Goal: Book appointment/travel/reservation

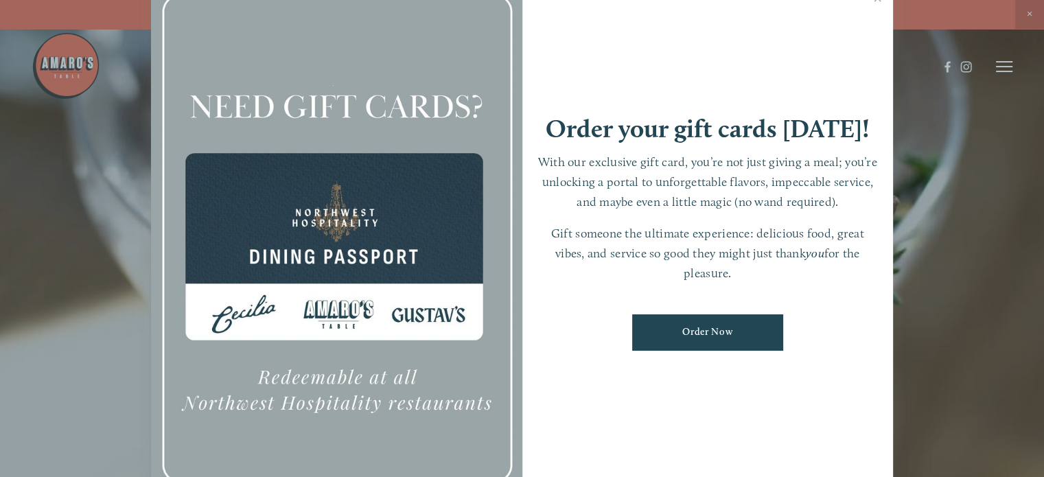
click at [347, 356] on div at bounding box center [336, 239] width 371 height 520
click at [23, 126] on div at bounding box center [522, 238] width 1044 height 477
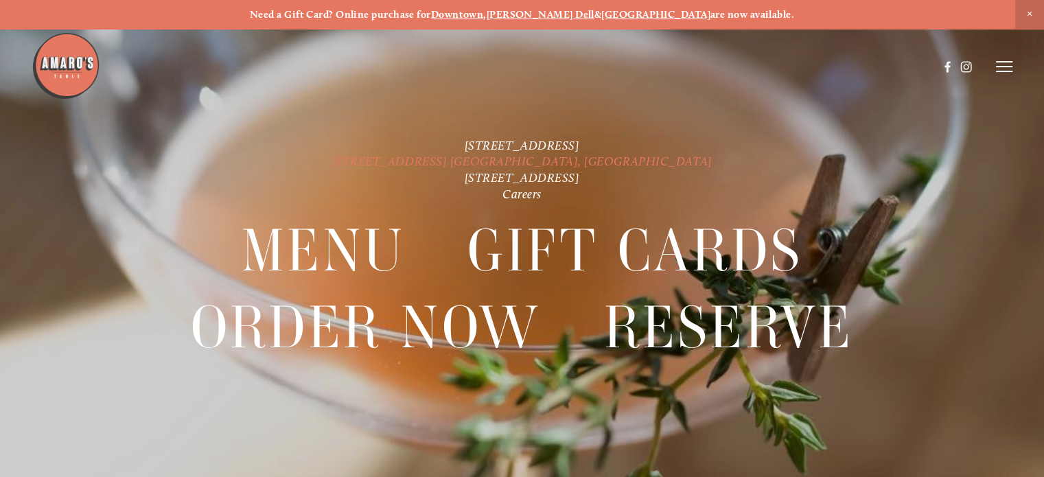
click at [586, 156] on link "[STREET_ADDRESS] [GEOGRAPHIC_DATA], [GEOGRAPHIC_DATA]" at bounding box center [522, 161] width 380 height 15
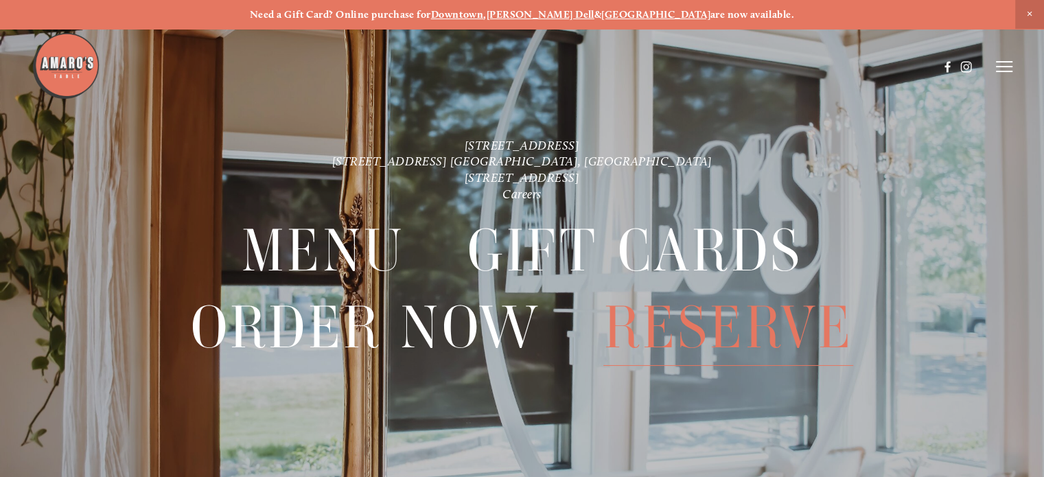
click at [715, 323] on span "Reserve" at bounding box center [728, 328] width 250 height 76
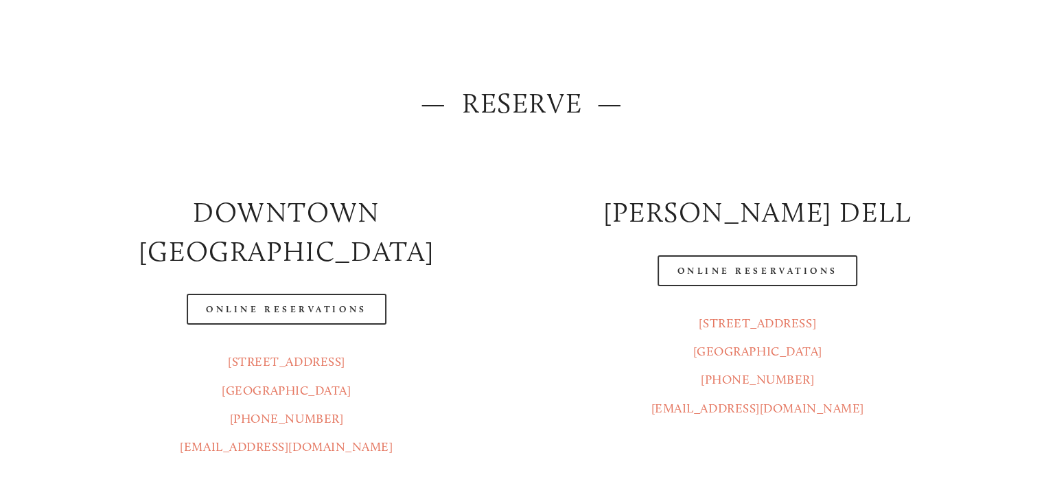
scroll to position [137, 0]
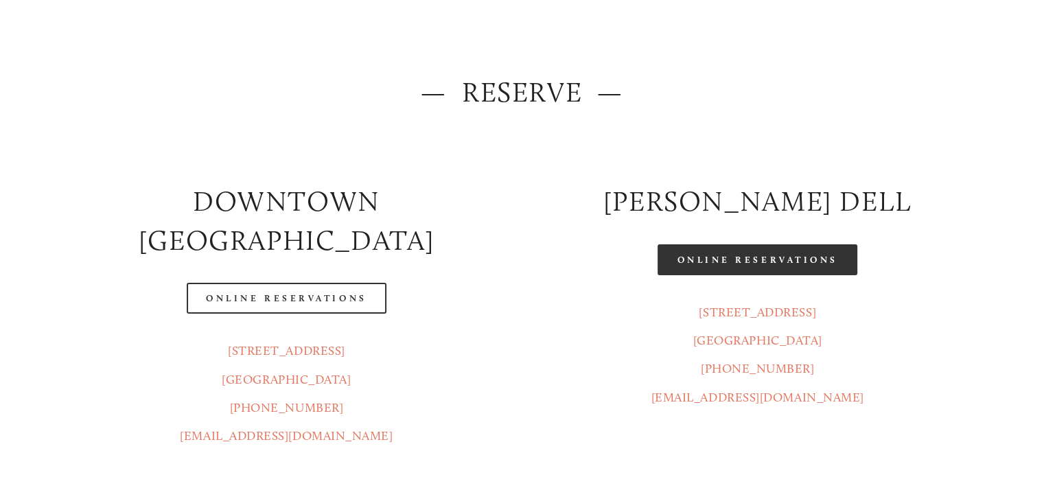
click at [778, 260] on link "Online Reservations" at bounding box center [757, 259] width 199 height 31
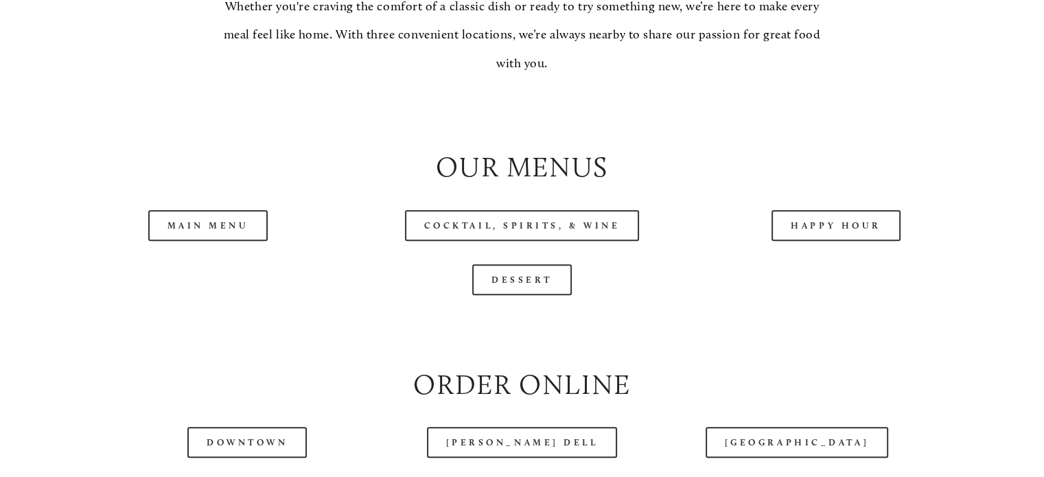
scroll to position [1373, 0]
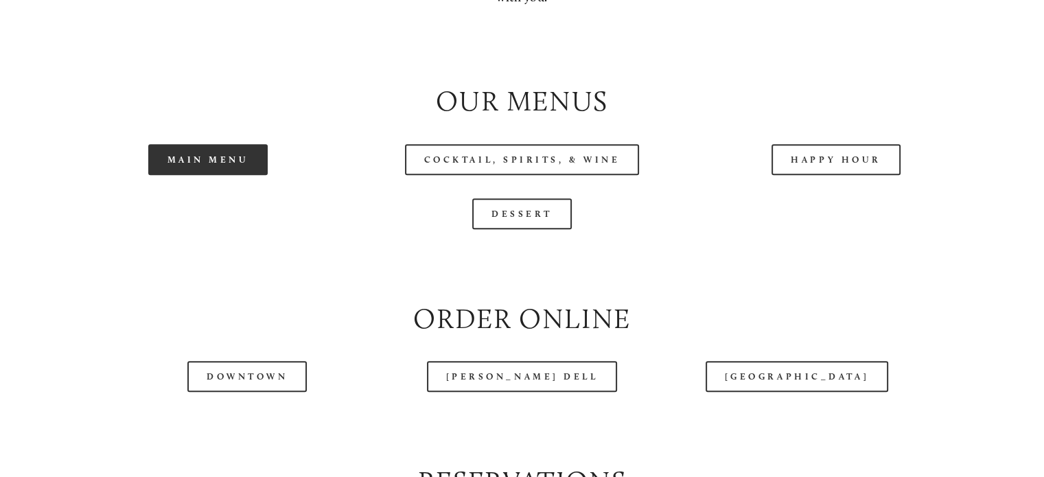
click at [220, 175] on link "Main Menu" at bounding box center [208, 159] width 120 height 31
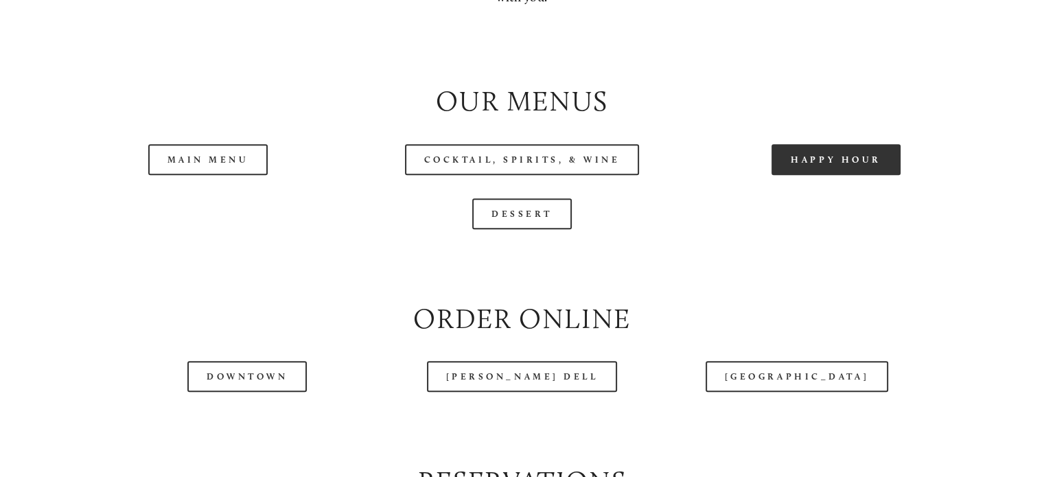
click at [846, 175] on link "Happy Hour" at bounding box center [836, 159] width 129 height 31
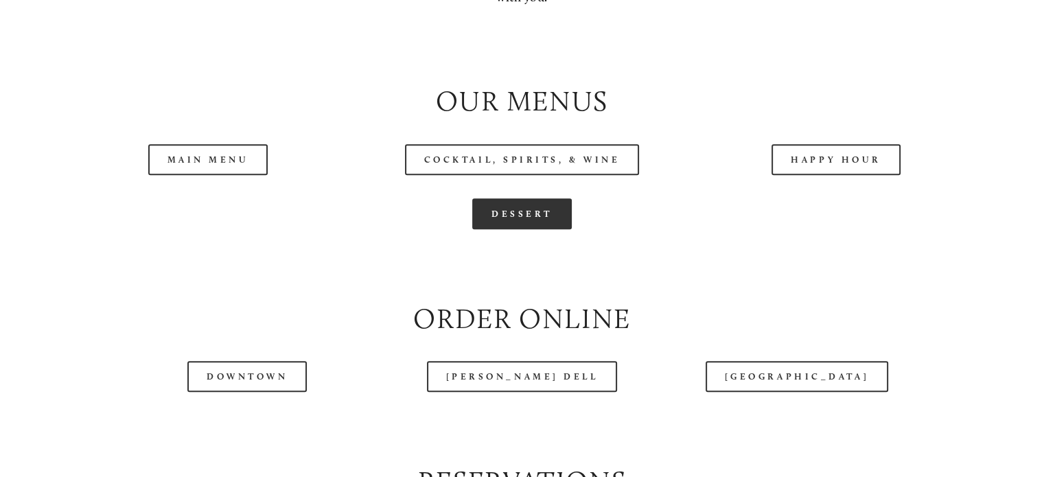
click at [535, 229] on link "Dessert" at bounding box center [522, 213] width 100 height 31
